Goal: Information Seeking & Learning: Learn about a topic

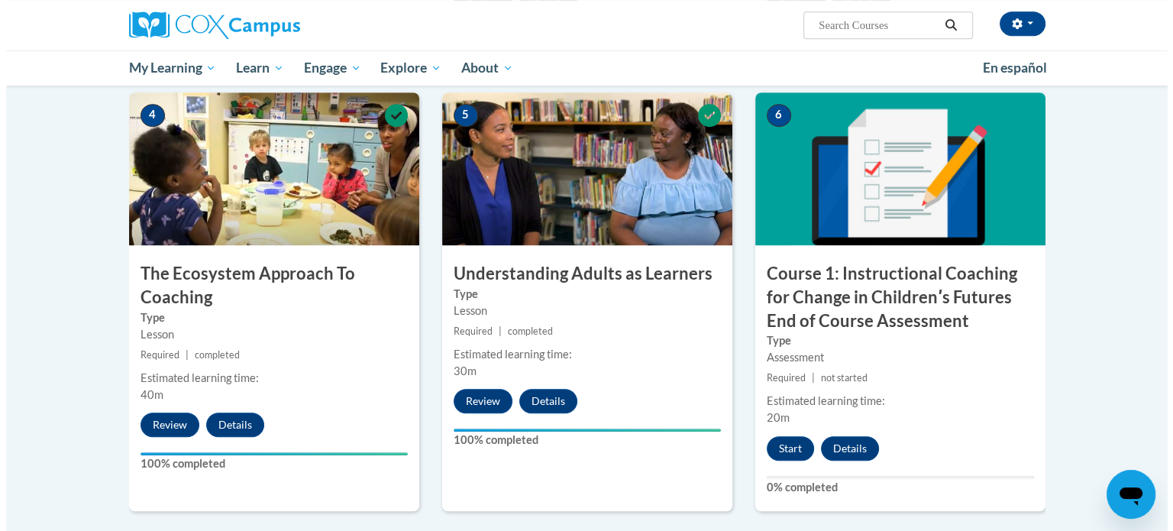
scroll to position [840, 0]
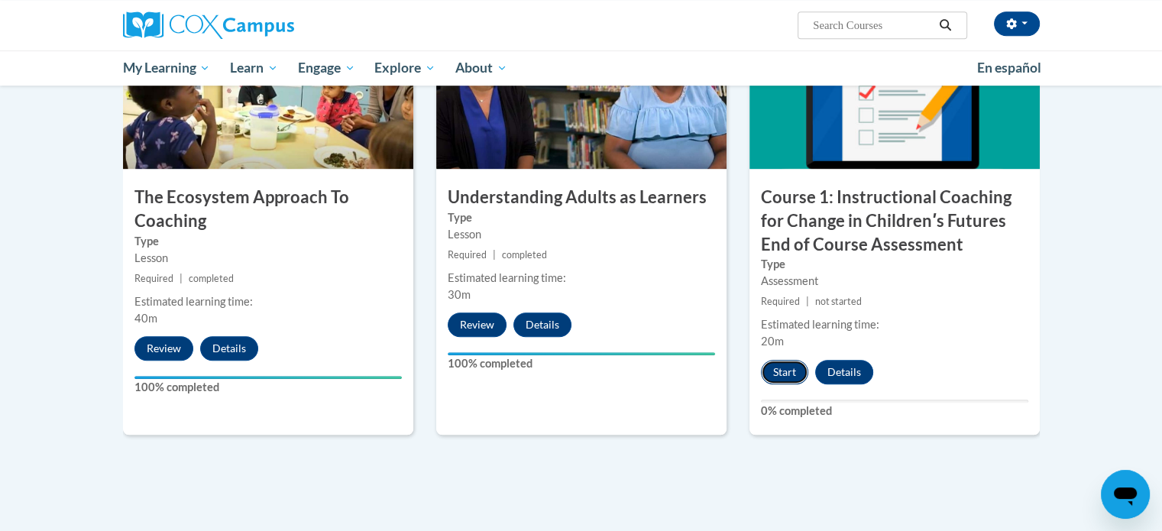
click at [788, 373] on button "Start" at bounding box center [784, 372] width 47 height 24
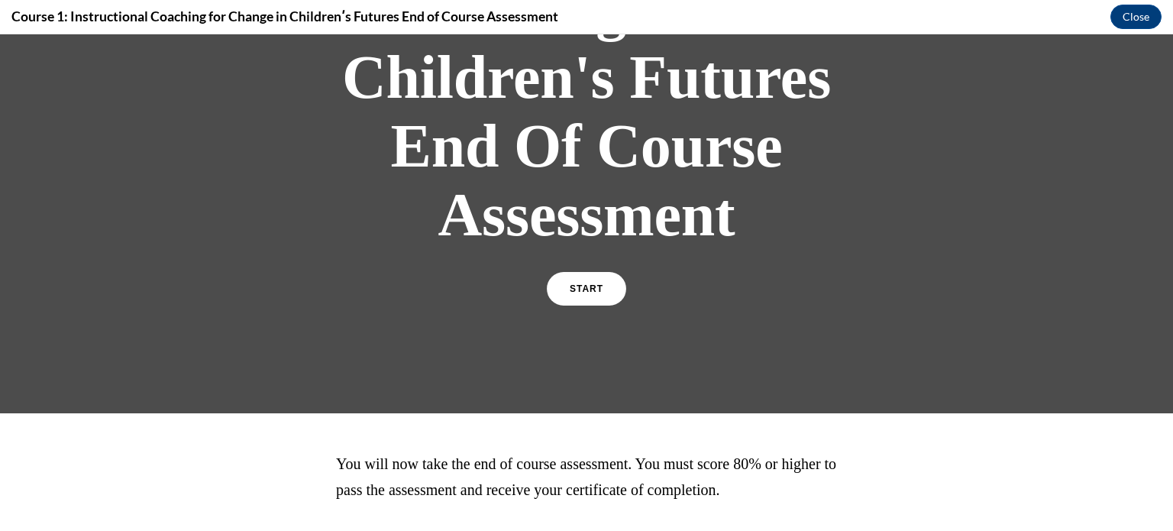
scroll to position [406, 0]
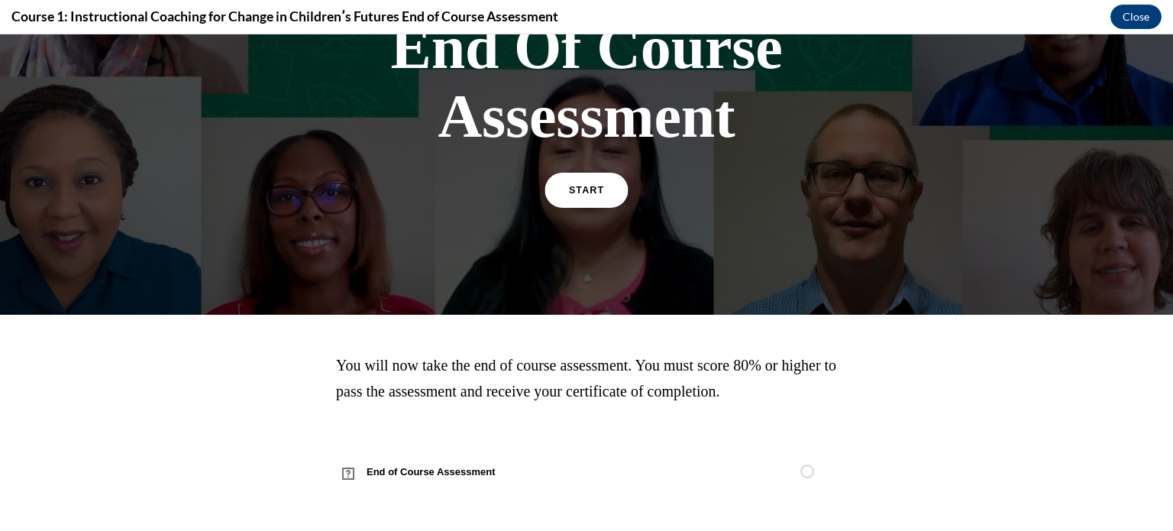
click at [592, 189] on span "START" at bounding box center [586, 190] width 35 height 11
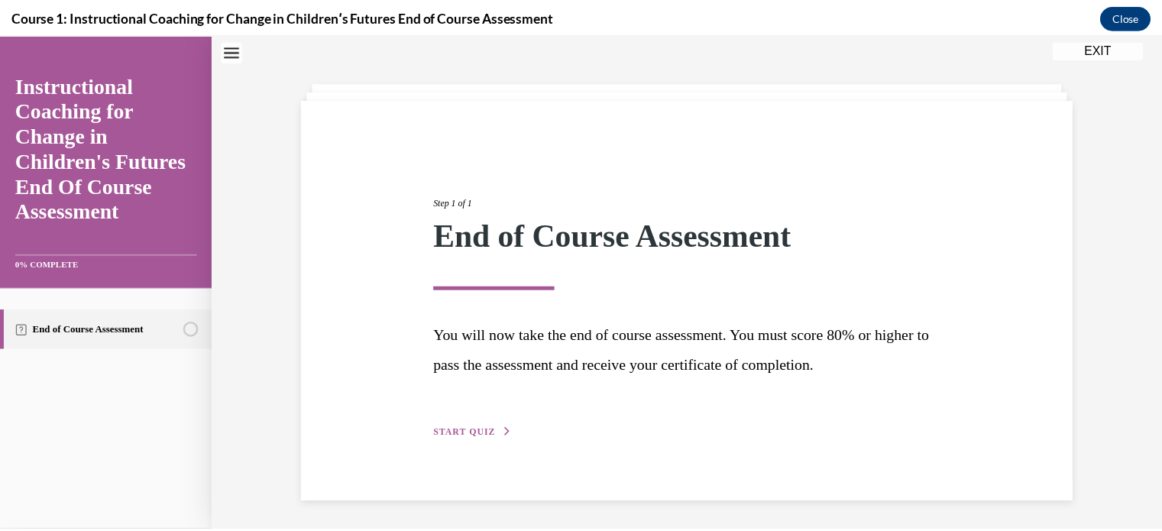
scroll to position [6, 0]
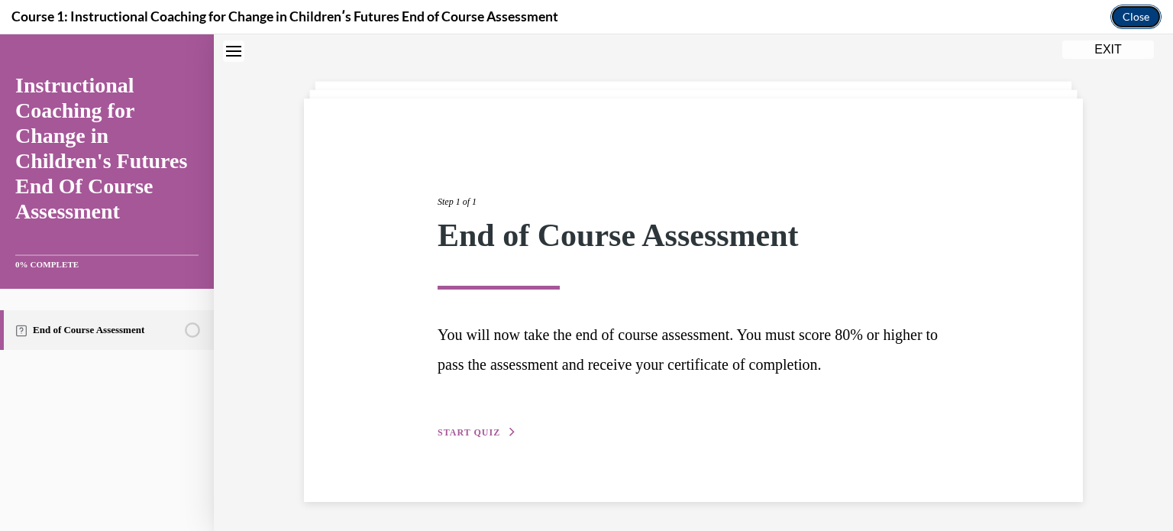
click at [1149, 14] on button "Close" at bounding box center [1136, 17] width 51 height 24
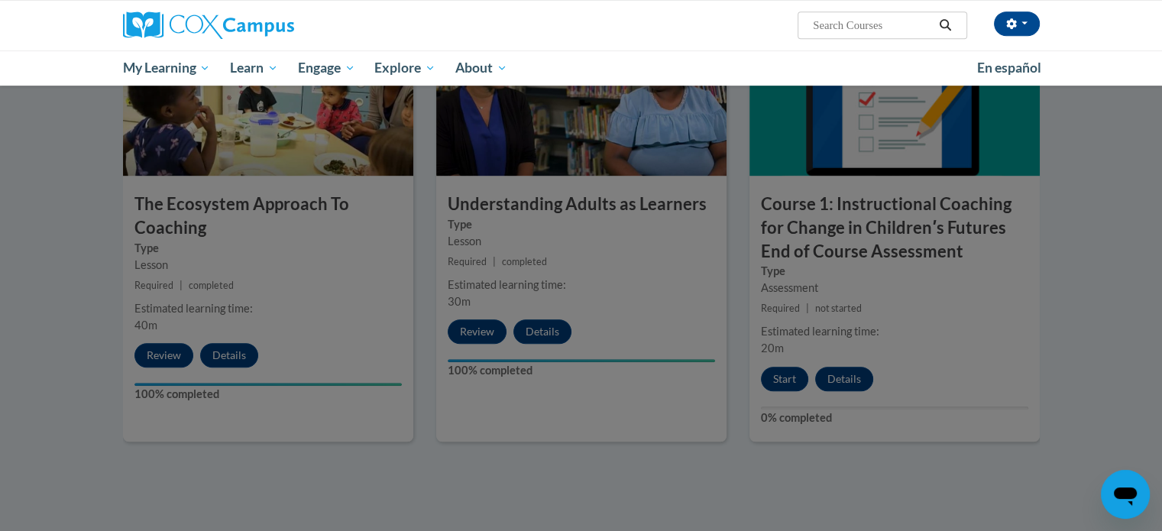
scroll to position [840, 0]
